Goal: Task Accomplishment & Management: Manage account settings

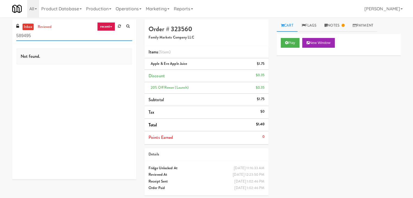
click at [37, 31] on input "589495" at bounding box center [74, 36] width 116 height 10
paste input "Atwater - Cooler - Left"
type input "Atwater - Cooler - Left"
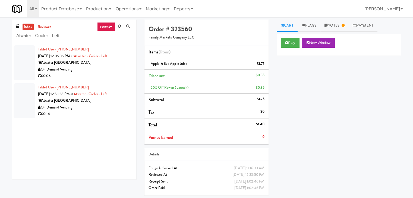
click at [94, 75] on div "00:06" at bounding box center [85, 76] width 94 height 7
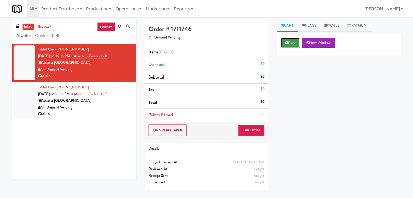
click at [293, 44] on button "Play" at bounding box center [290, 43] width 19 height 10
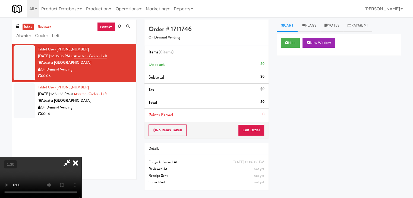
click at [81, 157] on video at bounding box center [40, 177] width 81 height 41
drag, startPoint x: 241, startPoint y: 66, endPoint x: 242, endPoint y: 99, distance: 33.4
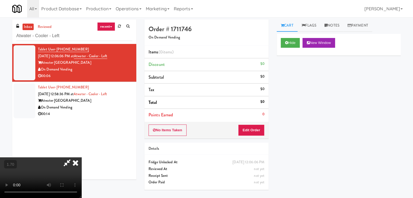
click at [81, 157] on icon at bounding box center [75, 162] width 12 height 11
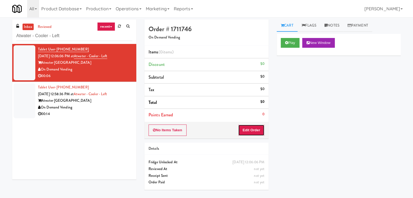
click at [247, 125] on button "Edit Order" at bounding box center [251, 130] width 26 height 11
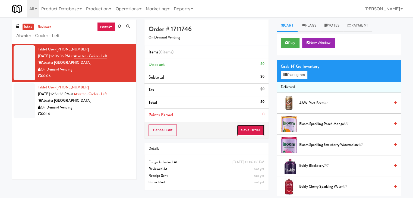
click at [249, 129] on button "Save Order" at bounding box center [251, 130] width 28 height 11
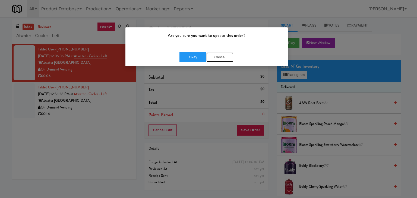
drag, startPoint x: 223, startPoint y: 58, endPoint x: 287, endPoint y: 71, distance: 64.6
click at [224, 58] on button "Cancel" at bounding box center [219, 57] width 27 height 10
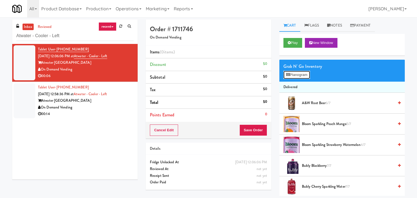
click at [300, 72] on button "Planogram" at bounding box center [296, 75] width 27 height 8
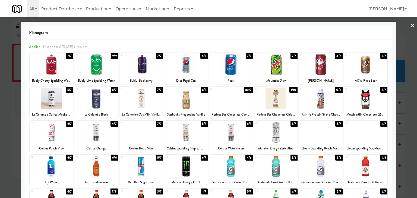
click at [61, 160] on div at bounding box center [51, 166] width 43 height 21
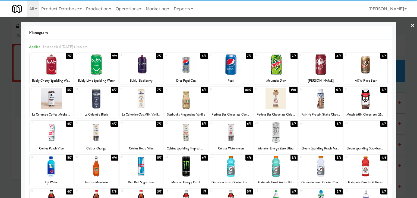
click at [410, 27] on link "×" at bounding box center [412, 25] width 4 height 17
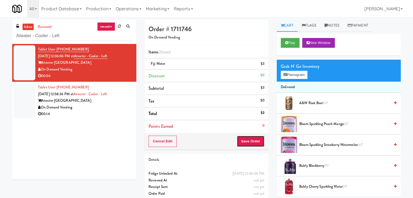
click at [247, 139] on button "Save Order" at bounding box center [251, 141] width 28 height 11
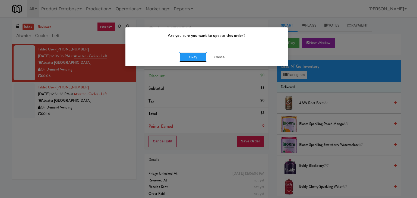
drag, startPoint x: 198, startPoint y: 56, endPoint x: 169, endPoint y: 75, distance: 34.5
click at [198, 56] on button "Okay" at bounding box center [192, 57] width 27 height 10
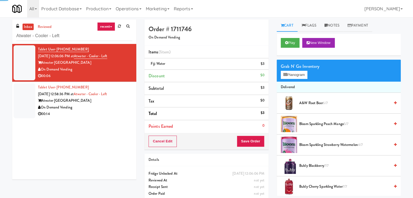
click at [91, 116] on div "00:14" at bounding box center [85, 114] width 94 height 7
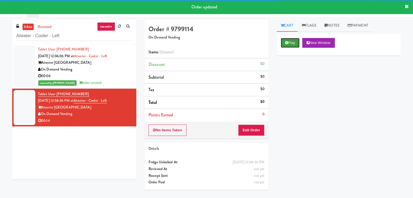
click at [292, 43] on button "Play" at bounding box center [290, 43] width 19 height 10
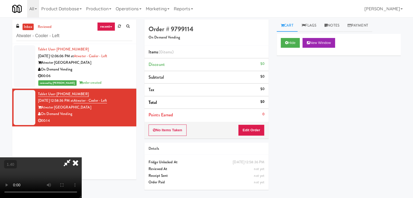
click at [81, 157] on video at bounding box center [40, 177] width 81 height 41
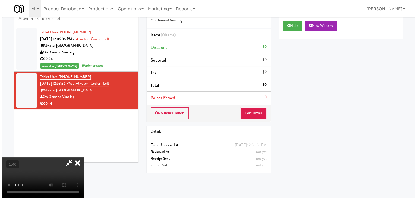
scroll to position [17, 0]
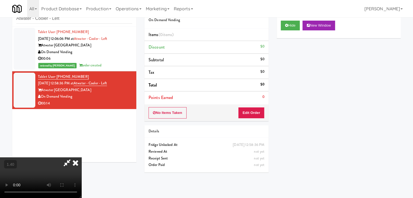
click at [81, 157] on video at bounding box center [40, 177] width 81 height 41
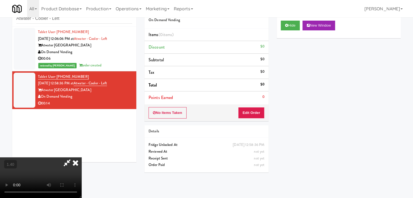
click at [81, 157] on video at bounding box center [40, 177] width 81 height 41
click at [81, 157] on icon at bounding box center [75, 162] width 12 height 11
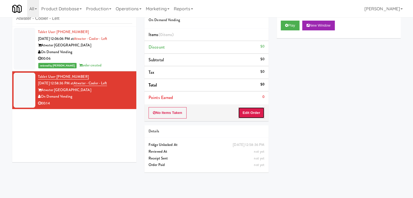
drag, startPoint x: 246, startPoint y: 112, endPoint x: 269, endPoint y: 99, distance: 26.5
click at [246, 112] on button "Edit Order" at bounding box center [251, 112] width 26 height 11
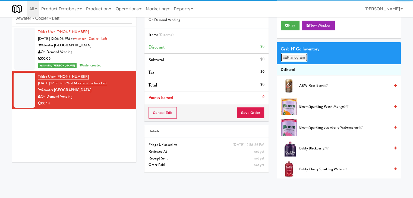
click at [297, 59] on button "Planogram" at bounding box center [294, 57] width 27 height 8
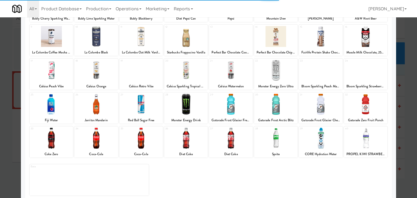
scroll to position [68, 0]
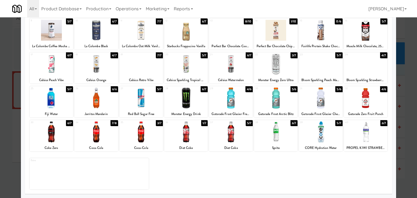
click at [325, 98] on div at bounding box center [320, 98] width 43 height 21
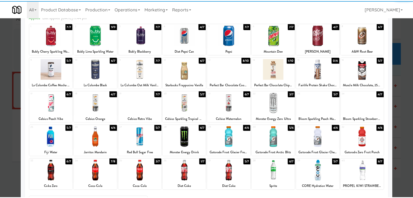
scroll to position [0, 0]
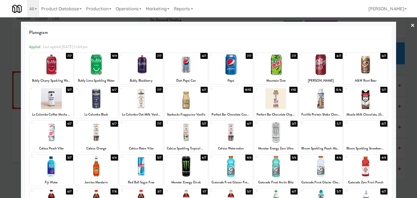
click at [410, 26] on link "×" at bounding box center [412, 25] width 4 height 17
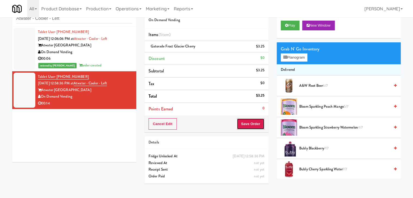
click at [255, 123] on button "Save Order" at bounding box center [251, 123] width 28 height 11
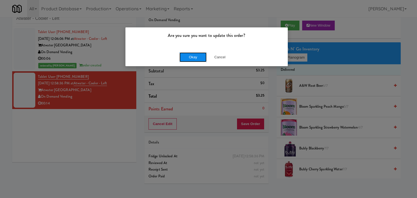
click at [195, 57] on button "Okay" at bounding box center [192, 57] width 27 height 10
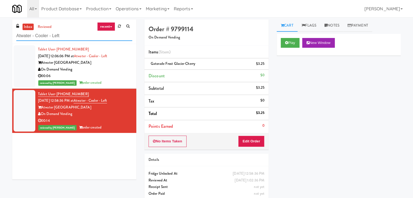
click at [66, 34] on input "Atwater - Cooler - Left" at bounding box center [74, 36] width 116 height 10
paste input "2200 Progress - Left - Fridge"
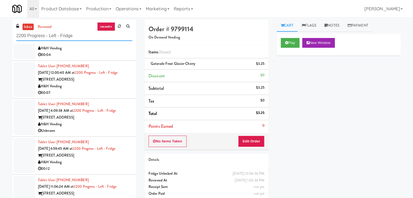
scroll to position [103, 0]
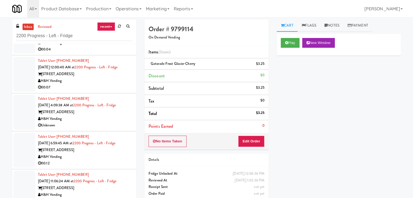
click at [98, 188] on div "H&H Vending" at bounding box center [85, 195] width 94 height 7
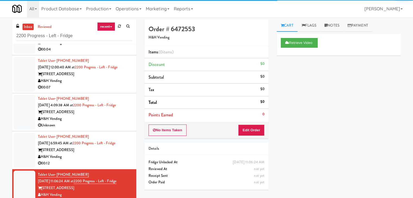
click at [110, 156] on div "H&H Vending" at bounding box center [85, 157] width 94 height 7
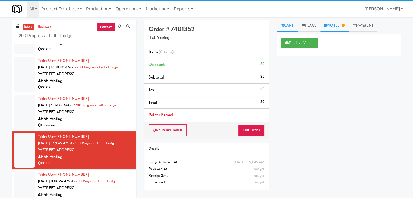
click at [330, 28] on link "Notes" at bounding box center [334, 26] width 28 height 12
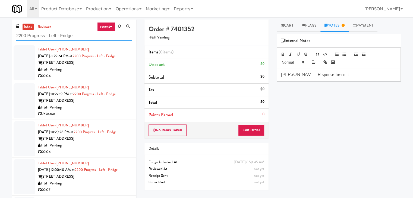
drag, startPoint x: 78, startPoint y: 38, endPoint x: 14, endPoint y: 34, distance: 63.9
click at [14, 34] on div "inbox reviewed recent all unclear take inventory issue suspicious failed recent…" at bounding box center [74, 32] width 124 height 24
paste input "Eleven55"
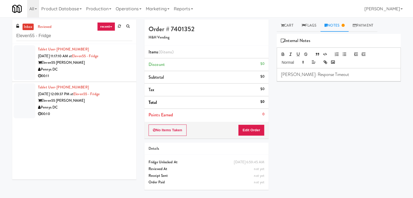
click at [101, 72] on div "Pennys DC" at bounding box center [85, 69] width 94 height 7
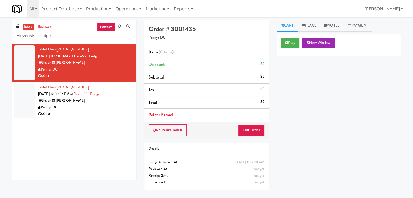
click at [109, 109] on div "Pennys DC" at bounding box center [85, 107] width 94 height 7
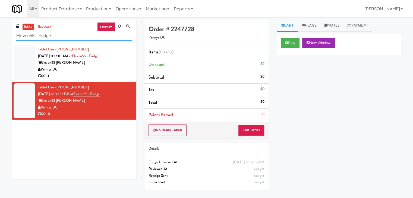
click at [58, 37] on input "Eleven55 - Fridge" at bounding box center [74, 36] width 116 height 10
paste input "[GEOGRAPHIC_DATA] - [GEOGRAPHIC_DATA]."
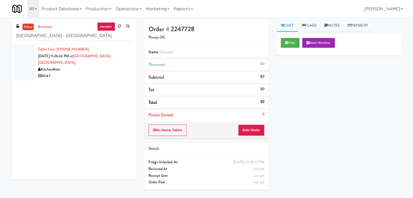
click at [104, 73] on div "00:47" at bounding box center [85, 76] width 94 height 7
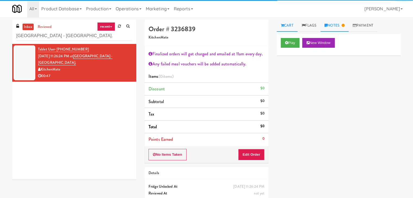
click at [338, 24] on link "Notes" at bounding box center [334, 26] width 28 height 12
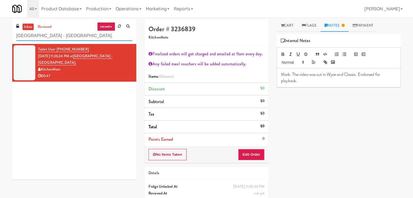
click at [68, 38] on input "[GEOGRAPHIC_DATA] - [GEOGRAPHIC_DATA]." at bounding box center [74, 36] width 116 height 10
paste input "text"
type input "[GEOGRAPHIC_DATA] - [GEOGRAPHIC_DATA]."
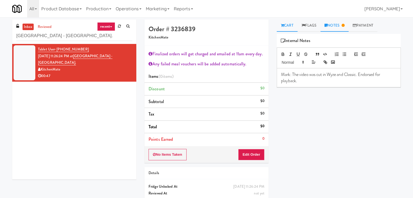
click at [287, 24] on link "Cart" at bounding box center [286, 26] width 21 height 12
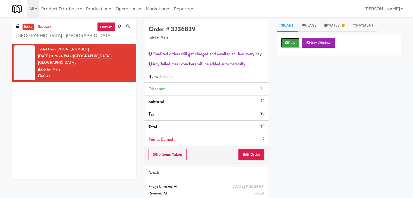
click at [288, 43] on button "Play" at bounding box center [290, 43] width 19 height 10
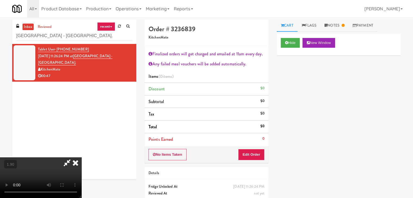
click at [81, 157] on icon at bounding box center [75, 162] width 12 height 11
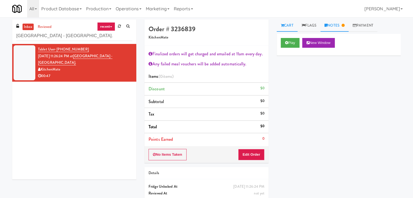
click at [327, 27] on icon at bounding box center [325, 26] width 3 height 4
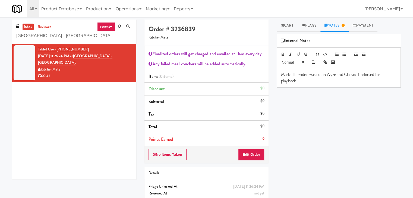
click at [318, 81] on p "Mark: The video was cut in Wyze and Classic. Endorsed for playback." at bounding box center [338, 78] width 115 height 12
drag, startPoint x: 247, startPoint y: 155, endPoint x: 250, endPoint y: 145, distance: 10.6
click at [247, 152] on button "Edit Order" at bounding box center [251, 154] width 26 height 11
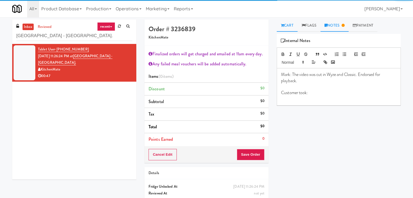
click at [286, 24] on link "Cart" at bounding box center [286, 26] width 21 height 12
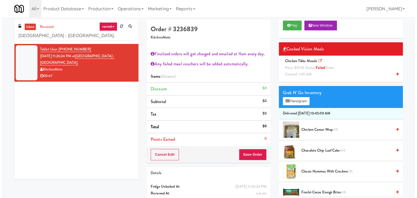
scroll to position [27, 0]
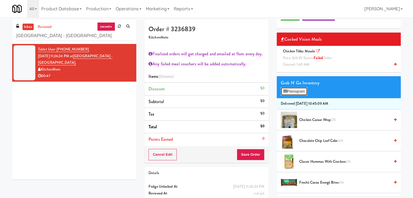
click at [304, 91] on button "Planogram" at bounding box center [294, 91] width 27 height 8
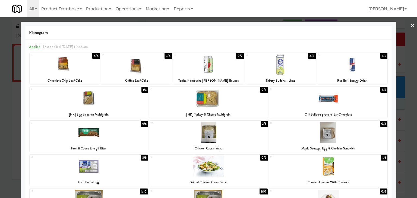
click at [140, 70] on div at bounding box center [136, 64] width 71 height 21
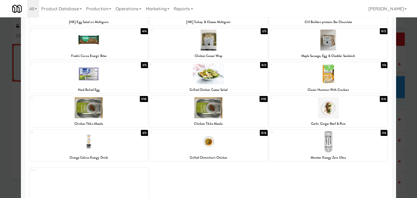
scroll to position [102, 0]
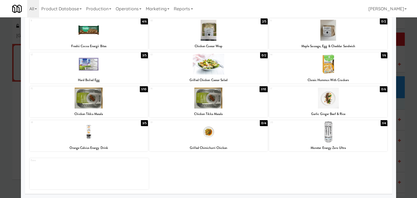
click at [108, 137] on div at bounding box center [89, 132] width 118 height 21
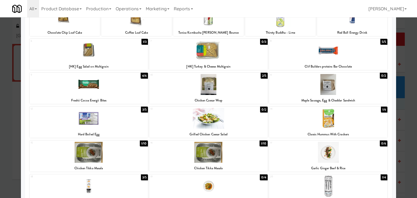
click at [313, 123] on div at bounding box center [328, 118] width 118 height 21
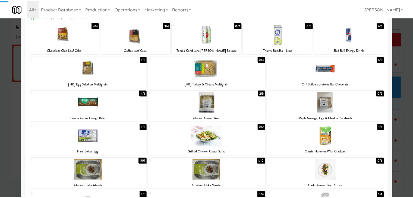
scroll to position [0, 0]
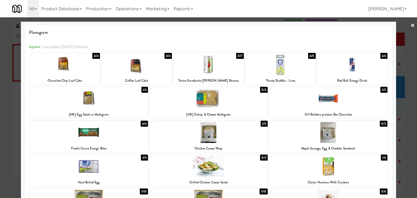
click at [410, 25] on link "×" at bounding box center [412, 25] width 4 height 17
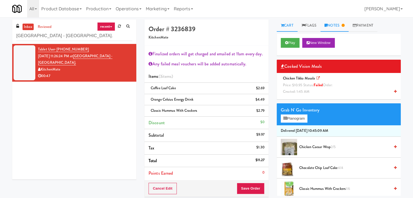
click at [338, 26] on link "Notes" at bounding box center [334, 26] width 28 height 12
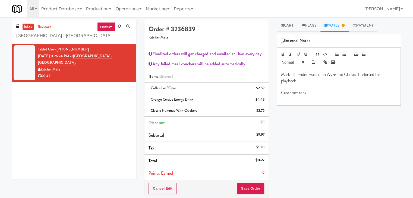
click at [313, 99] on p at bounding box center [338, 99] width 115 height 6
drag, startPoint x: 176, startPoint y: 89, endPoint x: 149, endPoint y: 88, distance: 27.4
click at [149, 88] on div "Coffee Loaf Cake $2.69" at bounding box center [206, 88] width 116 height 7
copy span "Coffee Loaf Cake"
click at [292, 99] on p "1x" at bounding box center [338, 99] width 115 height 6
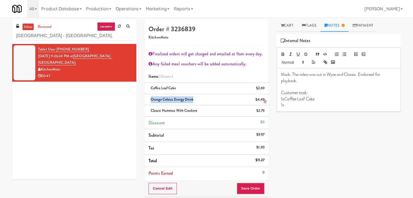
drag, startPoint x: 192, startPoint y: 99, endPoint x: 148, endPoint y: 99, distance: 44.5
click at [148, 99] on li "Orange Celsius Energy Drink $4.49" at bounding box center [206, 99] width 124 height 11
copy span "Orange Celsius Energy Drink"
click at [302, 103] on p "1x" at bounding box center [338, 105] width 115 height 6
drag, startPoint x: 198, startPoint y: 111, endPoint x: 151, endPoint y: 109, distance: 46.7
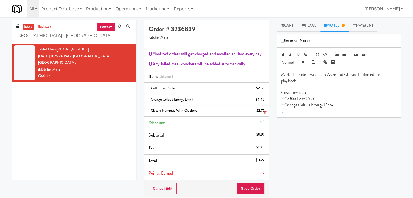
click at [151, 109] on div "Classic Hummus With Crackers $2.79" at bounding box center [206, 110] width 116 height 7
copy span "Classic Hummus With Crackers"
click at [309, 112] on p "1x" at bounding box center [338, 111] width 115 height 6
click at [296, 88] on p at bounding box center [338, 87] width 115 height 6
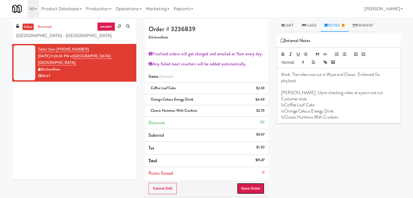
click at [250, 187] on button "Save Order" at bounding box center [251, 188] width 28 height 11
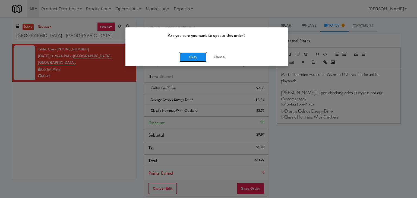
click at [194, 56] on button "Okay" at bounding box center [192, 57] width 27 height 10
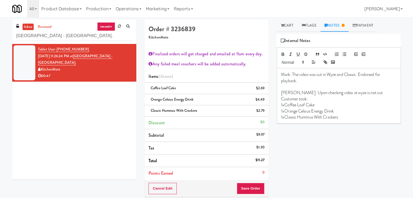
click at [357, 93] on p "[PERSON_NAME]: Upon checking video at wyze is not cut" at bounding box center [338, 93] width 115 height 6
click at [69, 39] on input "[GEOGRAPHIC_DATA] - [GEOGRAPHIC_DATA]." at bounding box center [74, 36] width 116 height 10
paste input "Oasis - Cooler"
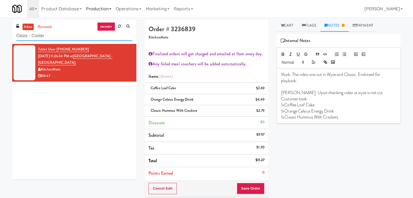
type input "Oasis - Cooler"
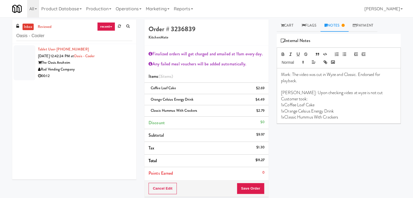
click at [119, 67] on div "Rad Vending Company" at bounding box center [85, 69] width 94 height 7
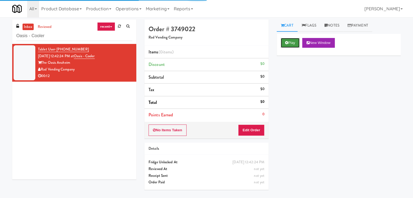
click at [290, 42] on button "Play" at bounding box center [290, 43] width 19 height 10
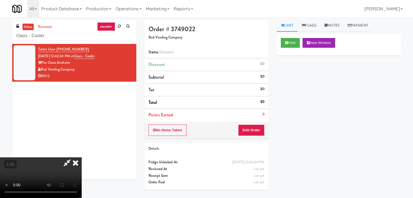
click at [81, 157] on video at bounding box center [40, 177] width 81 height 41
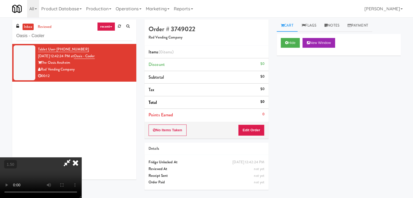
click at [81, 157] on video at bounding box center [40, 177] width 81 height 41
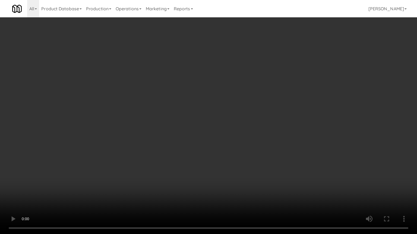
click at [240, 109] on video at bounding box center [208, 117] width 417 height 234
click at [211, 141] on video at bounding box center [208, 117] width 417 height 234
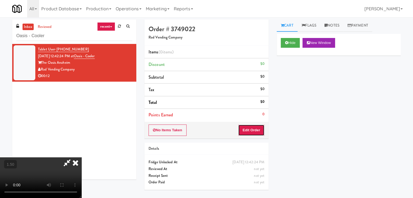
click at [253, 129] on button "Edit Order" at bounding box center [251, 130] width 26 height 11
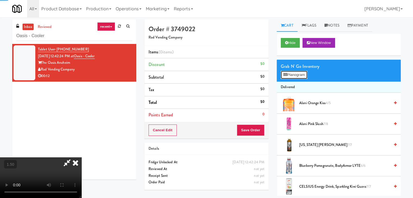
drag, startPoint x: 300, startPoint y: 75, endPoint x: 300, endPoint y: 72, distance: 3.3
click at [300, 72] on button "Planogram" at bounding box center [294, 75] width 27 height 8
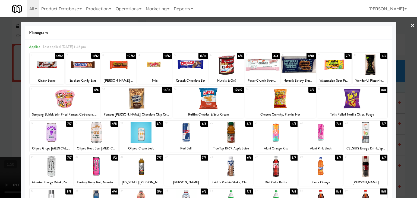
click at [325, 134] on div at bounding box center [320, 132] width 43 height 21
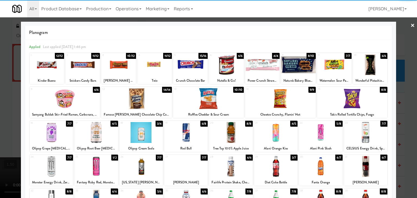
click at [300, 66] on div at bounding box center [298, 64] width 34 height 21
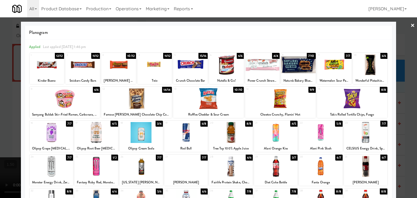
drag, startPoint x: 410, startPoint y: 26, endPoint x: 387, endPoint y: 33, distance: 24.6
click at [410, 25] on link "×" at bounding box center [412, 25] width 4 height 17
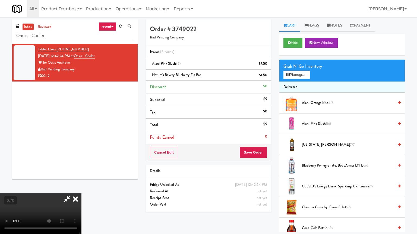
click at [81, 188] on video at bounding box center [40, 214] width 81 height 41
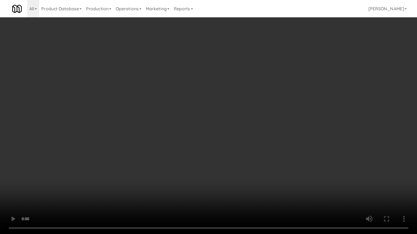
click at [224, 115] on video at bounding box center [208, 117] width 417 height 234
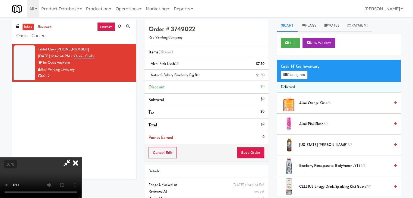
click at [81, 157] on icon at bounding box center [75, 162] width 12 height 11
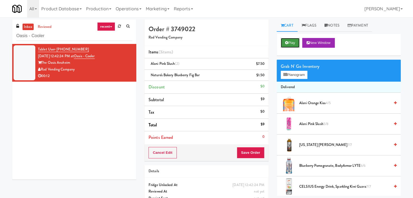
click at [292, 40] on button "Play" at bounding box center [290, 43] width 19 height 10
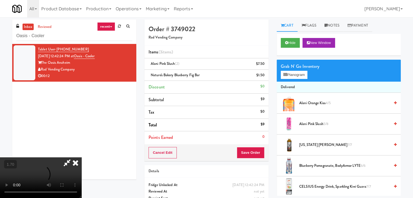
click at [81, 157] on icon at bounding box center [75, 162] width 12 height 11
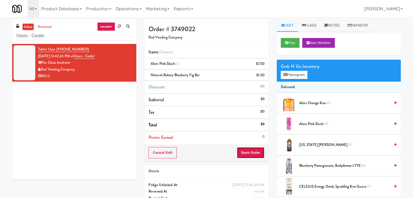
click at [246, 151] on button "Save Order" at bounding box center [251, 152] width 28 height 11
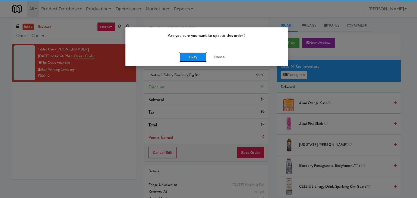
click at [198, 59] on button "Okay" at bounding box center [192, 57] width 27 height 10
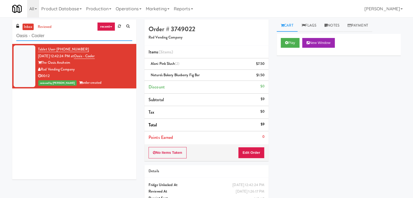
click at [63, 39] on input "Oasis - Cooler" at bounding box center [74, 36] width 116 height 10
paste input "Rock Solid Reboot 2"
type input "Rock Solid Reboot 2"
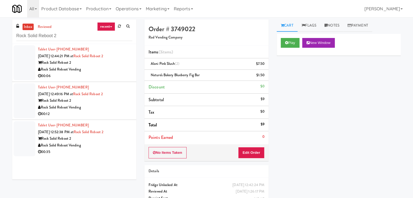
click at [101, 70] on div "Rock Solid Reboot Vending" at bounding box center [85, 69] width 94 height 7
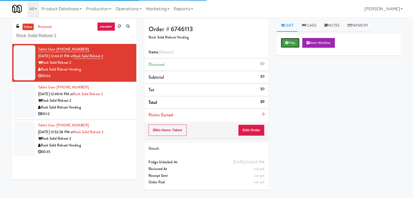
click at [287, 47] on button "Play" at bounding box center [290, 43] width 19 height 10
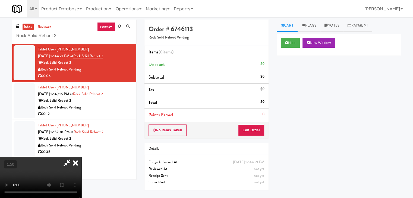
click at [81, 157] on video at bounding box center [40, 177] width 81 height 41
click at [81, 157] on icon at bounding box center [75, 162] width 12 height 11
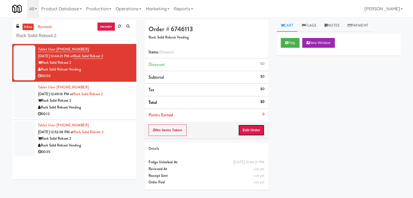
click at [249, 128] on button "Edit Order" at bounding box center [251, 130] width 26 height 11
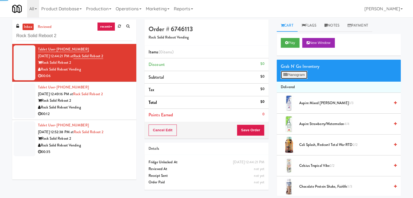
click at [298, 74] on button "Planogram" at bounding box center [294, 75] width 27 height 8
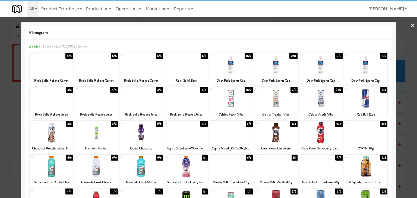
click at [320, 67] on div at bounding box center [320, 64] width 43 height 21
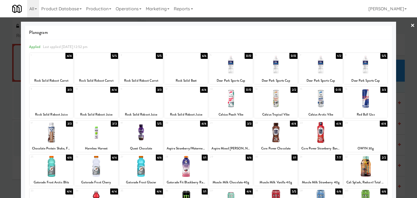
click at [410, 26] on link "×" at bounding box center [412, 25] width 4 height 17
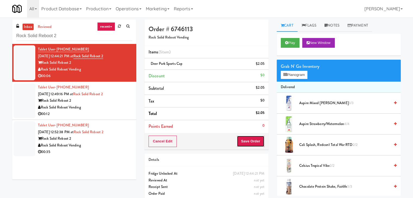
click at [244, 140] on button "Save Order" at bounding box center [251, 141] width 28 height 11
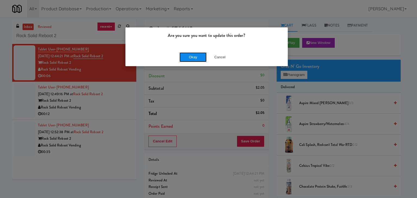
click at [193, 57] on button "Okay" at bounding box center [192, 57] width 27 height 10
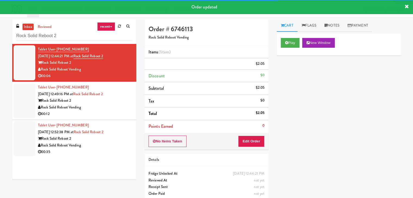
click at [117, 111] on div "00:12" at bounding box center [85, 114] width 94 height 7
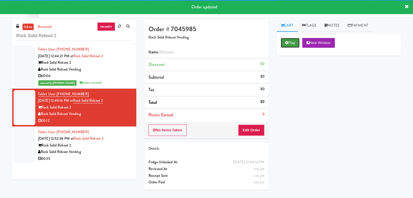
click at [295, 42] on button "Play" at bounding box center [290, 43] width 19 height 10
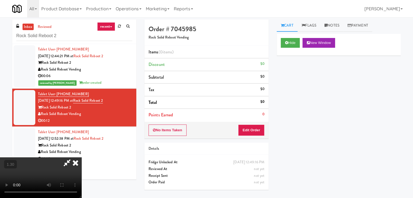
click at [81, 157] on video at bounding box center [40, 177] width 81 height 41
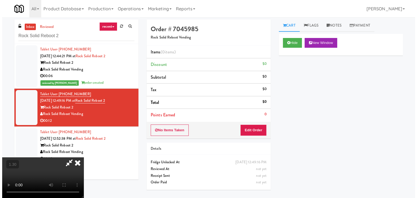
scroll to position [0, 0]
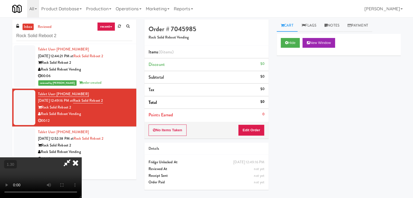
click at [81, 157] on icon at bounding box center [75, 162] width 12 height 11
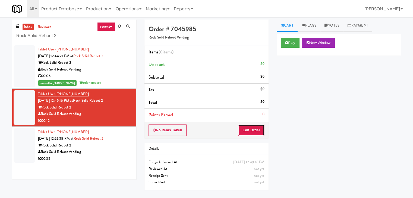
click at [246, 126] on button "Edit Order" at bounding box center [251, 130] width 26 height 11
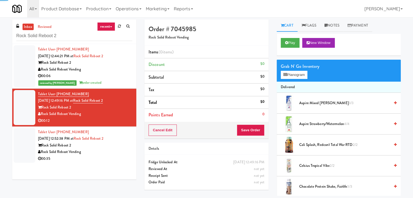
click at [291, 79] on div "Grab N' Go Inventory Planogram" at bounding box center [338, 71] width 124 height 22
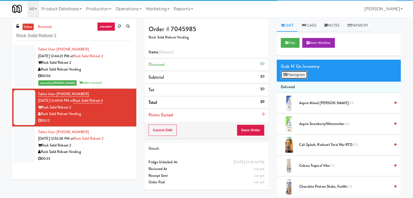
click at [291, 75] on button "Planogram" at bounding box center [294, 75] width 27 height 8
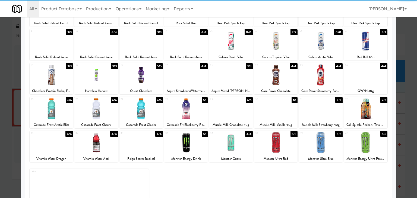
scroll to position [68, 0]
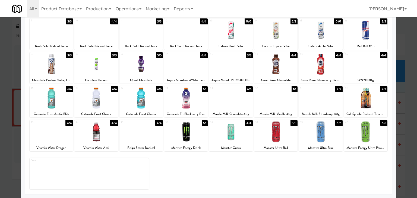
click at [270, 97] on div at bounding box center [275, 98] width 43 height 21
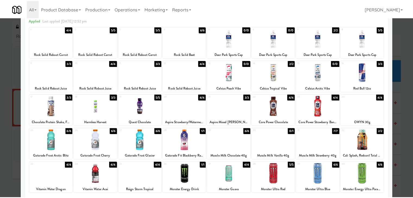
scroll to position [0, 0]
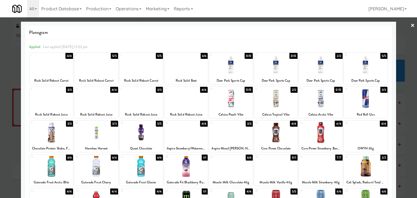
drag, startPoint x: 408, startPoint y: 24, endPoint x: 385, endPoint y: 43, distance: 29.4
click at [410, 24] on link "×" at bounding box center [412, 25] width 4 height 17
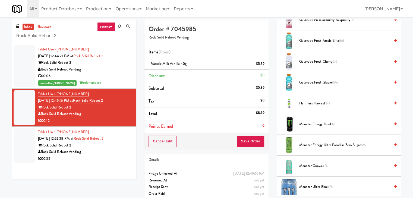
scroll to position [407, 0]
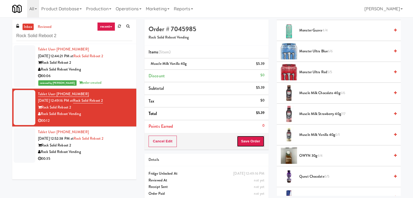
click at [239, 139] on button "Save Order" at bounding box center [251, 141] width 28 height 11
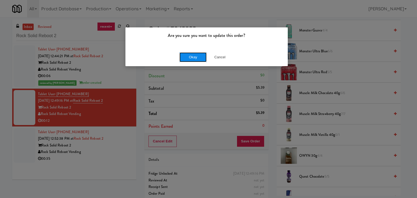
click at [190, 56] on button "Okay" at bounding box center [192, 57] width 27 height 10
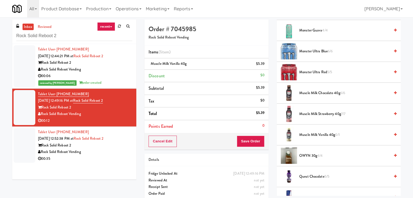
click at [101, 150] on div "Rock Solid Reboot Vending" at bounding box center [85, 152] width 94 height 7
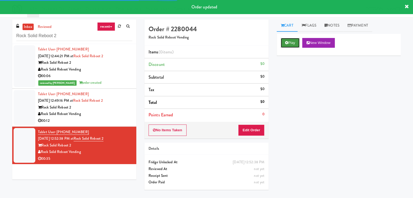
click at [292, 43] on button "Play" at bounding box center [290, 43] width 19 height 10
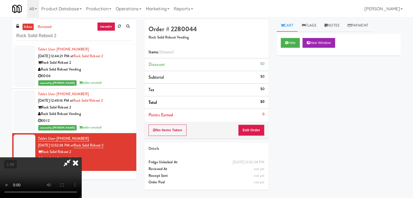
click at [81, 157] on video at bounding box center [40, 177] width 81 height 41
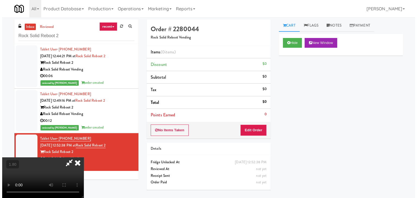
scroll to position [0, 0]
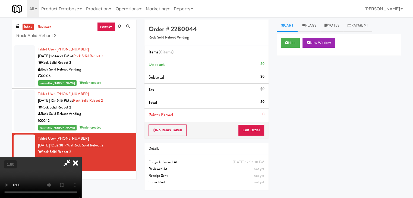
click at [81, 157] on icon at bounding box center [75, 162] width 12 height 11
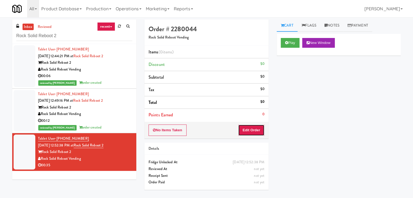
click at [255, 133] on button "Edit Order" at bounding box center [251, 130] width 26 height 11
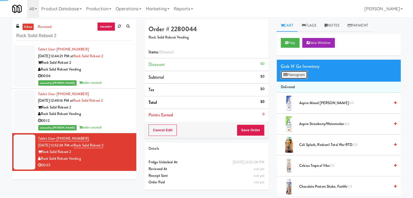
click at [293, 75] on button "Planogram" at bounding box center [294, 75] width 27 height 8
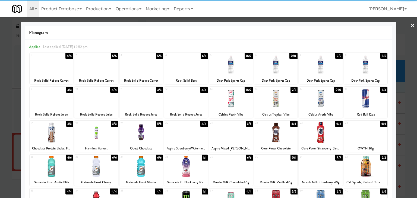
scroll to position [68, 0]
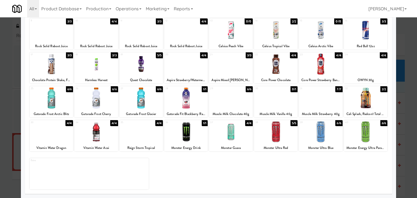
click at [53, 96] on div at bounding box center [51, 98] width 43 height 21
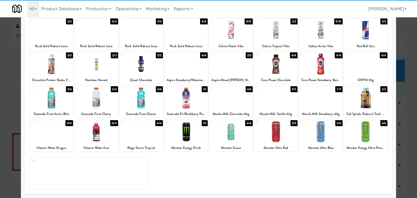
click at [227, 131] on div at bounding box center [230, 132] width 43 height 21
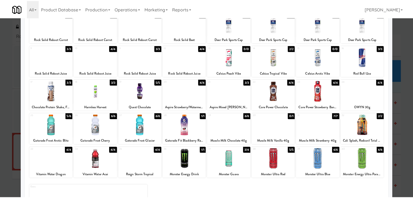
scroll to position [0, 0]
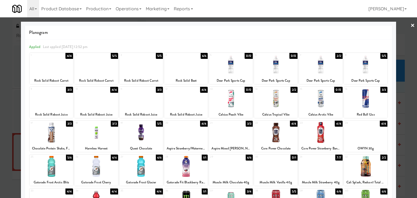
click at [410, 21] on link "×" at bounding box center [412, 25] width 4 height 17
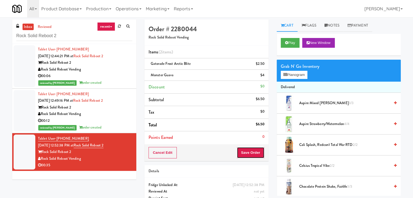
click at [248, 152] on button "Save Order" at bounding box center [251, 152] width 28 height 11
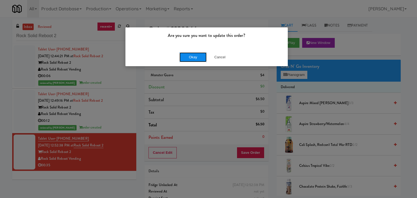
click at [193, 59] on button "Okay" at bounding box center [192, 57] width 27 height 10
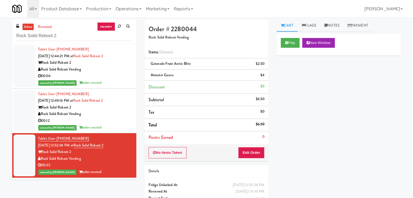
click at [112, 75] on div "00:06" at bounding box center [85, 76] width 94 height 7
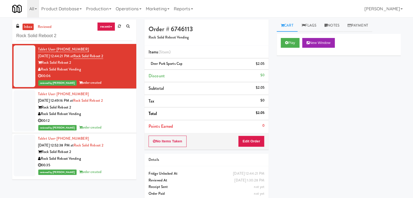
click at [114, 115] on div "Rock Solid Reboot Vending" at bounding box center [85, 114] width 94 height 7
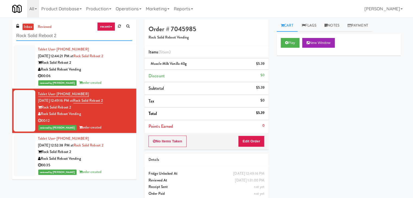
click at [71, 34] on input "Rock Solid Reboot 2" at bounding box center [74, 36] width 116 height 10
paste input "2200 Progress - Left - Fridge"
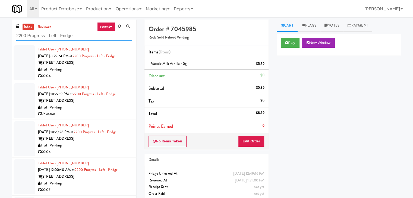
type input "2200 Progress - Left - Fridge"
click at [104, 80] on li "Tablet User · (312) 622-0666 [DATE] 8:29:24 PM at 2200 Progress - Left - Fridge…" at bounding box center [74, 63] width 124 height 38
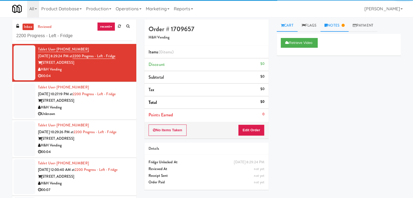
click at [333, 28] on link "Notes" at bounding box center [334, 26] width 28 height 12
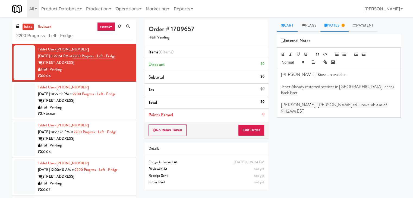
click at [281, 26] on icon at bounding box center [282, 26] width 3 height 4
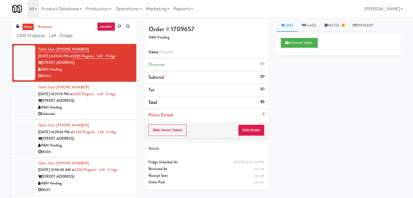
scroll to position [103, 0]
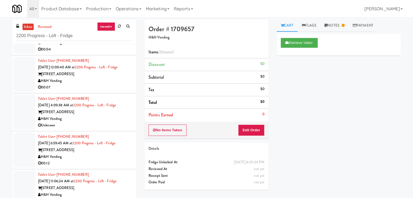
click at [104, 161] on div "00:12" at bounding box center [85, 163] width 94 height 7
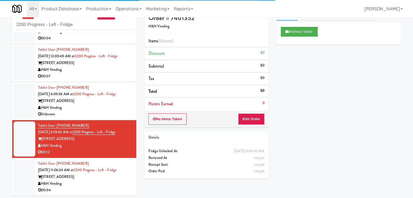
scroll to position [17, 0]
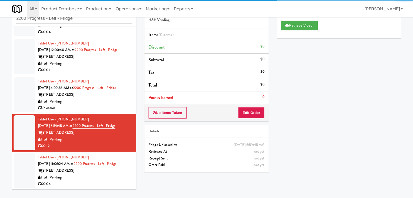
click at [100, 183] on div "00:04" at bounding box center [85, 184] width 94 height 7
